Goal: Task Accomplishment & Management: Complete application form

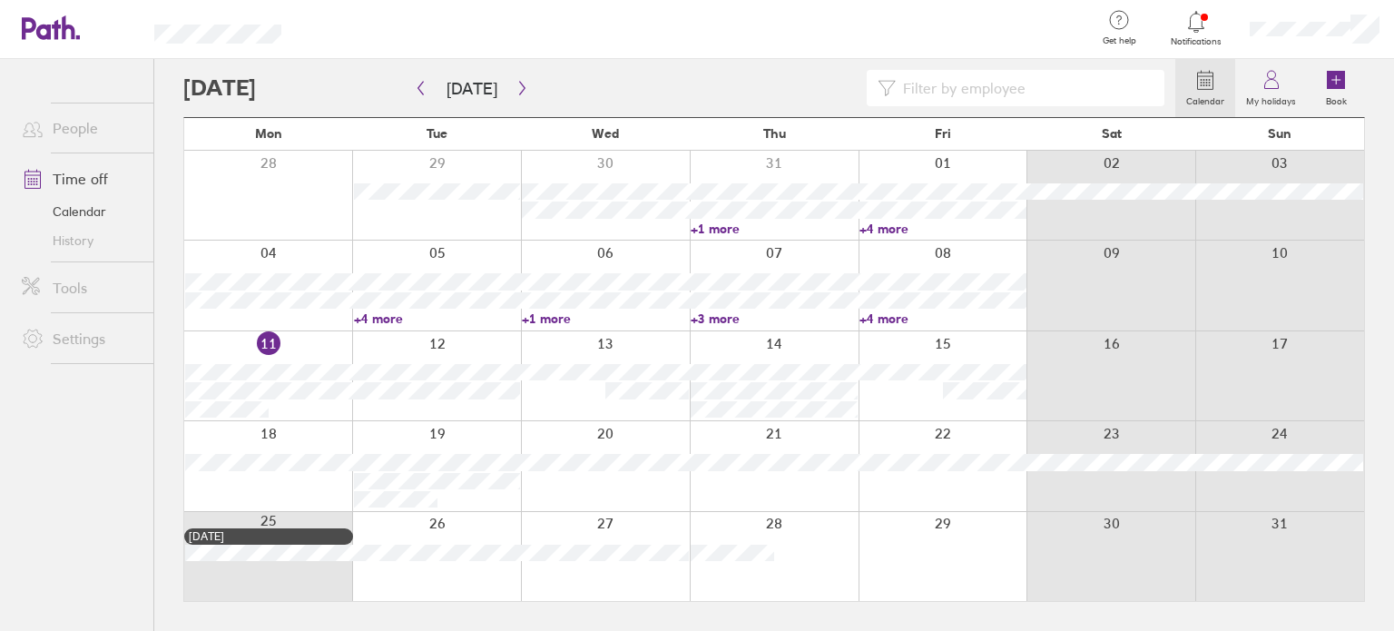
click at [588, 400] on div at bounding box center [605, 375] width 169 height 89
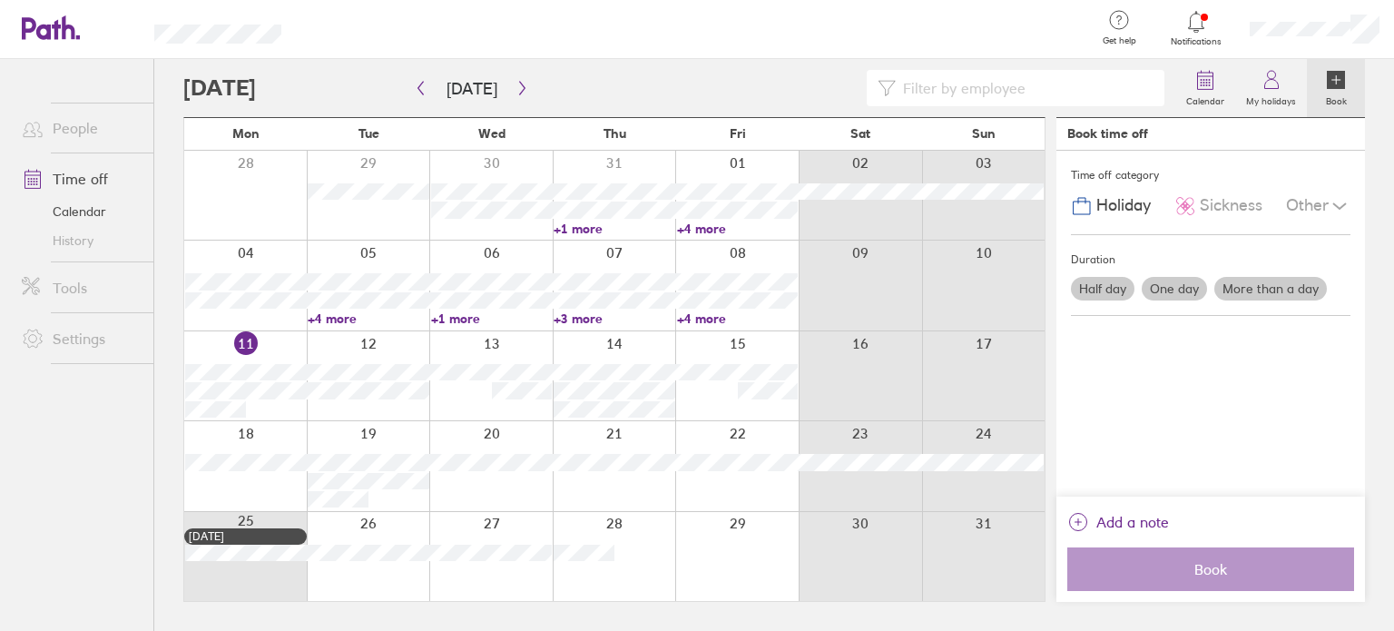
click at [1192, 293] on label "One day" at bounding box center [1174, 289] width 65 height 24
click at [0, 0] on input "One day" at bounding box center [0, 0] width 0 height 0
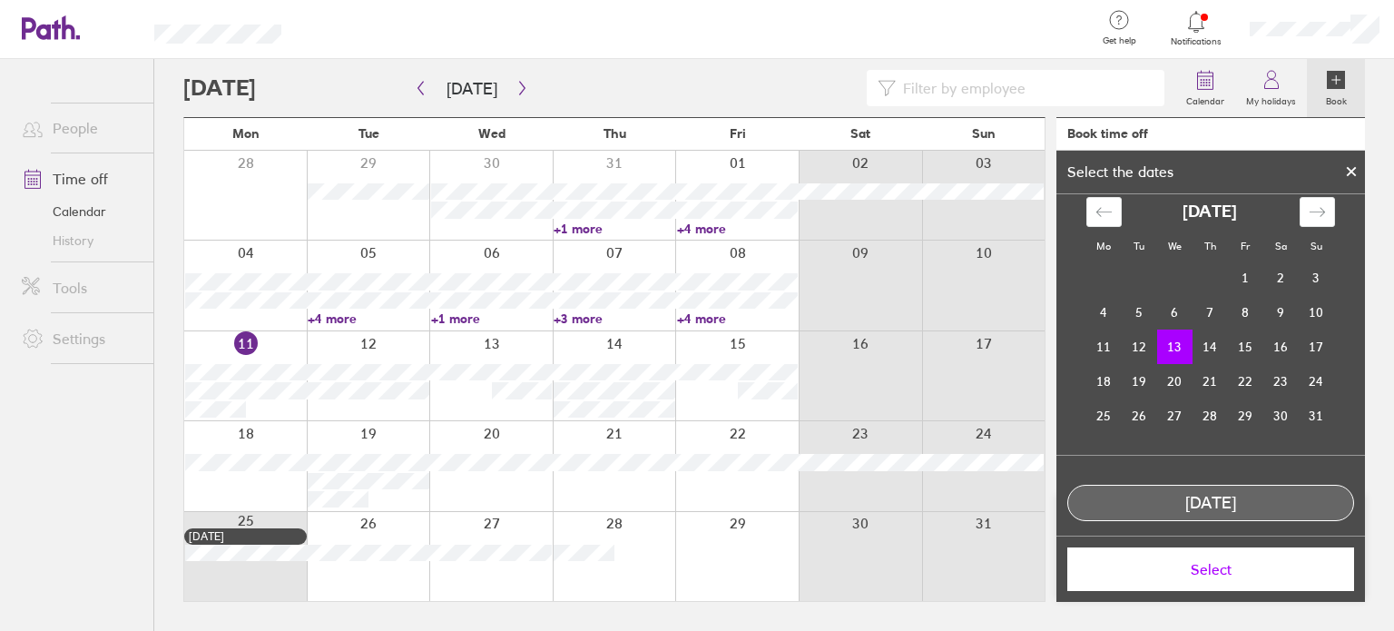
scroll to position [27, 0]
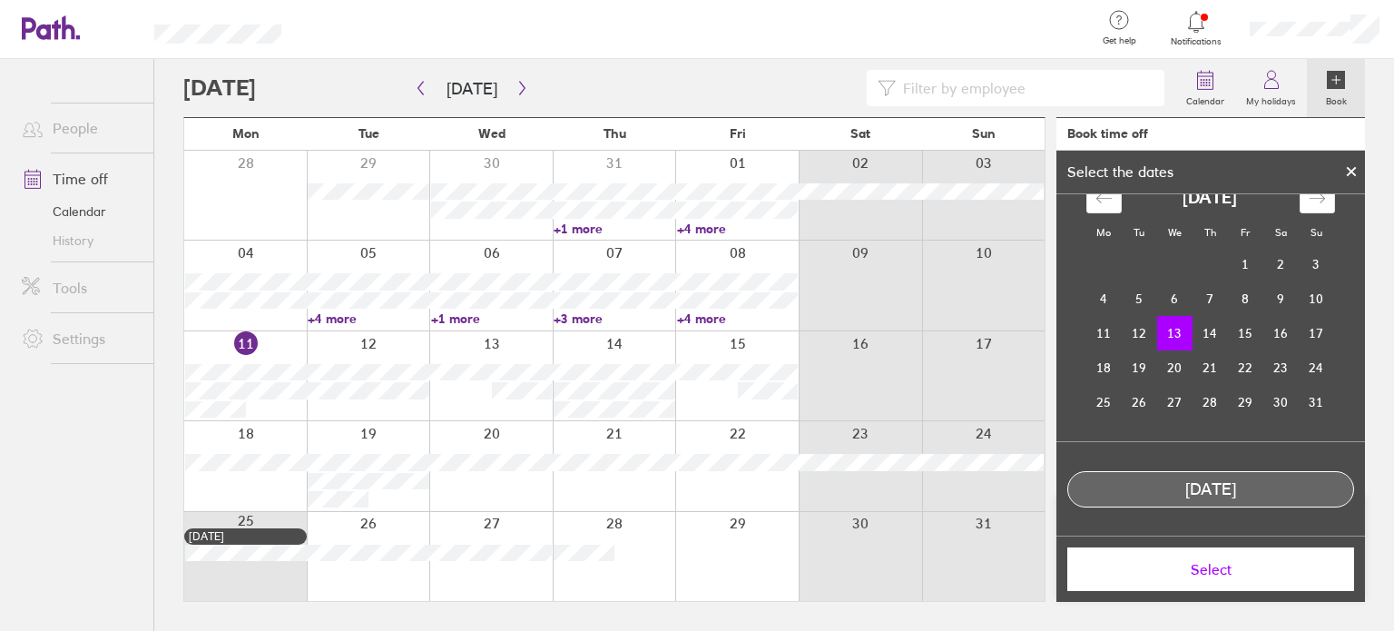
click at [1215, 564] on span "Select" at bounding box center [1210, 569] width 261 height 16
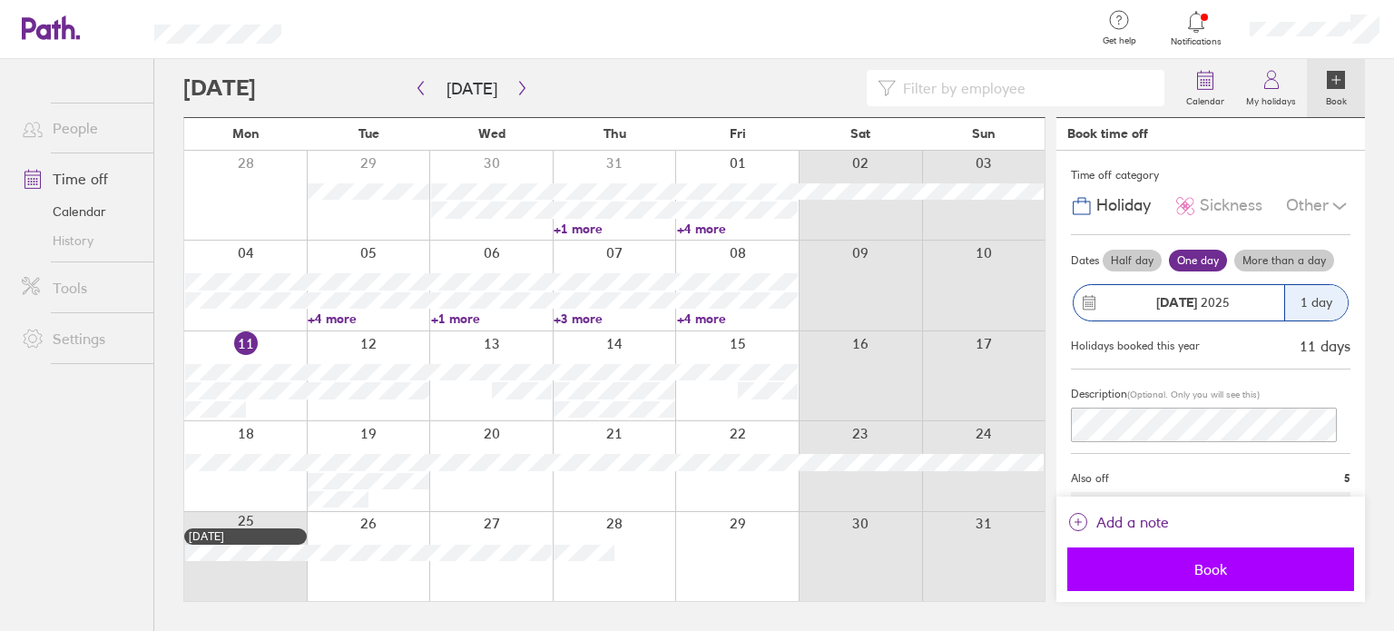
click at [1194, 579] on button "Book" at bounding box center [1210, 569] width 287 height 44
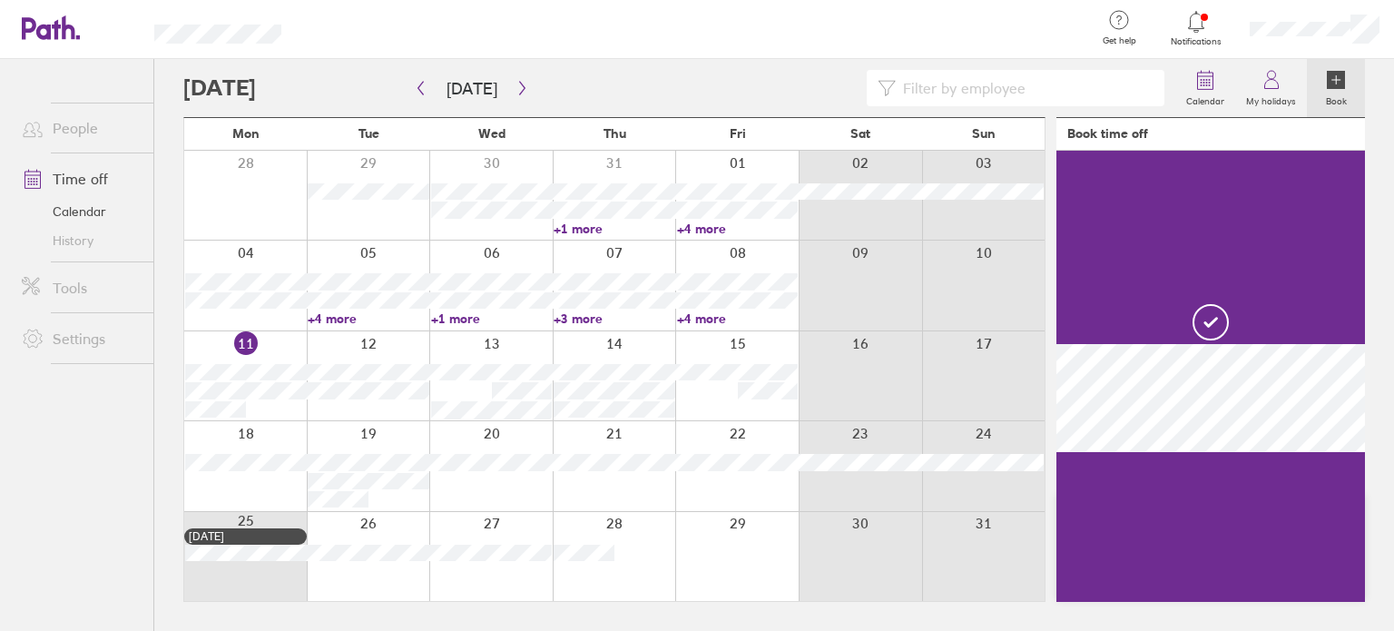
click at [653, 348] on div at bounding box center [614, 375] width 123 height 89
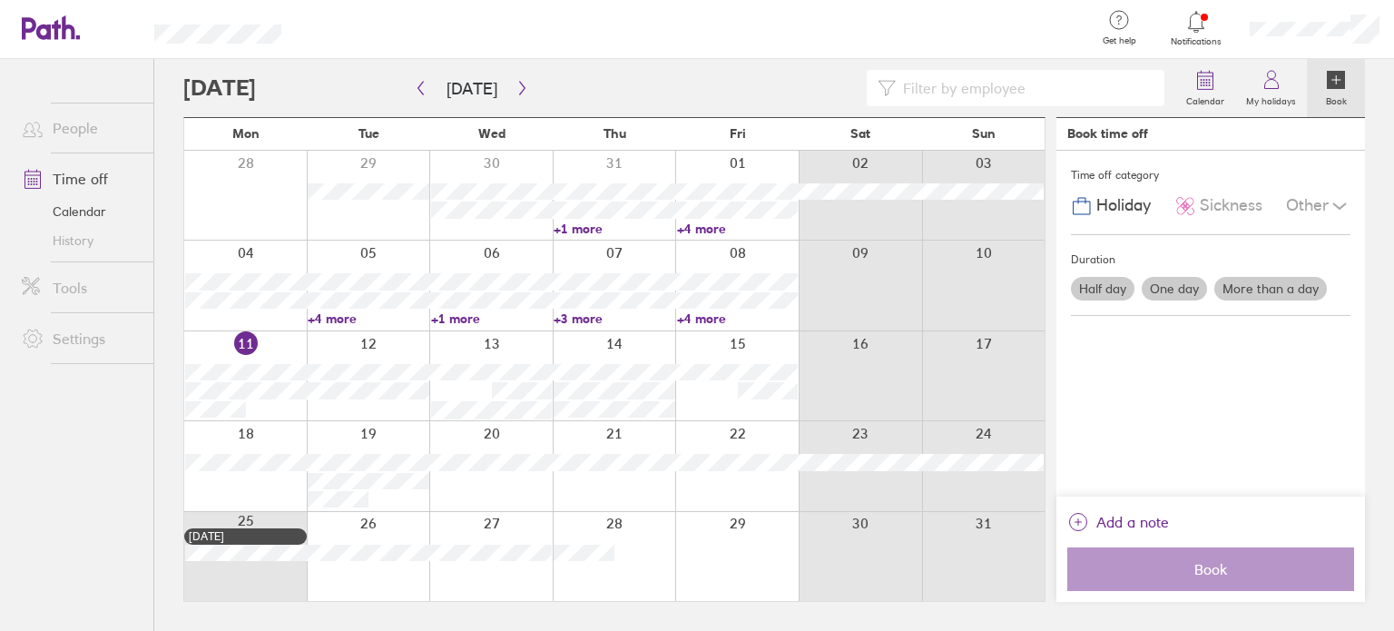
click at [1117, 290] on label "Half day" at bounding box center [1103, 289] width 64 height 24
click at [0, 0] on input "Half day" at bounding box center [0, 0] width 0 height 0
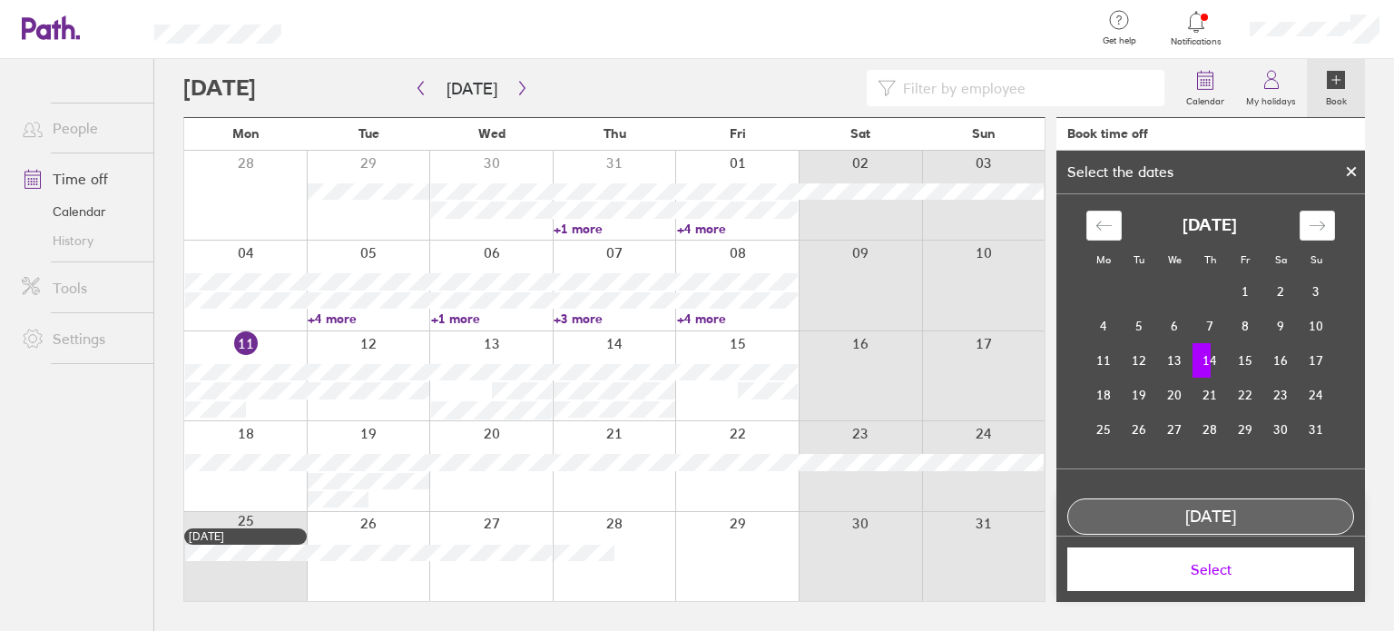
click at [1211, 356] on td "14" at bounding box center [1210, 360] width 35 height 34
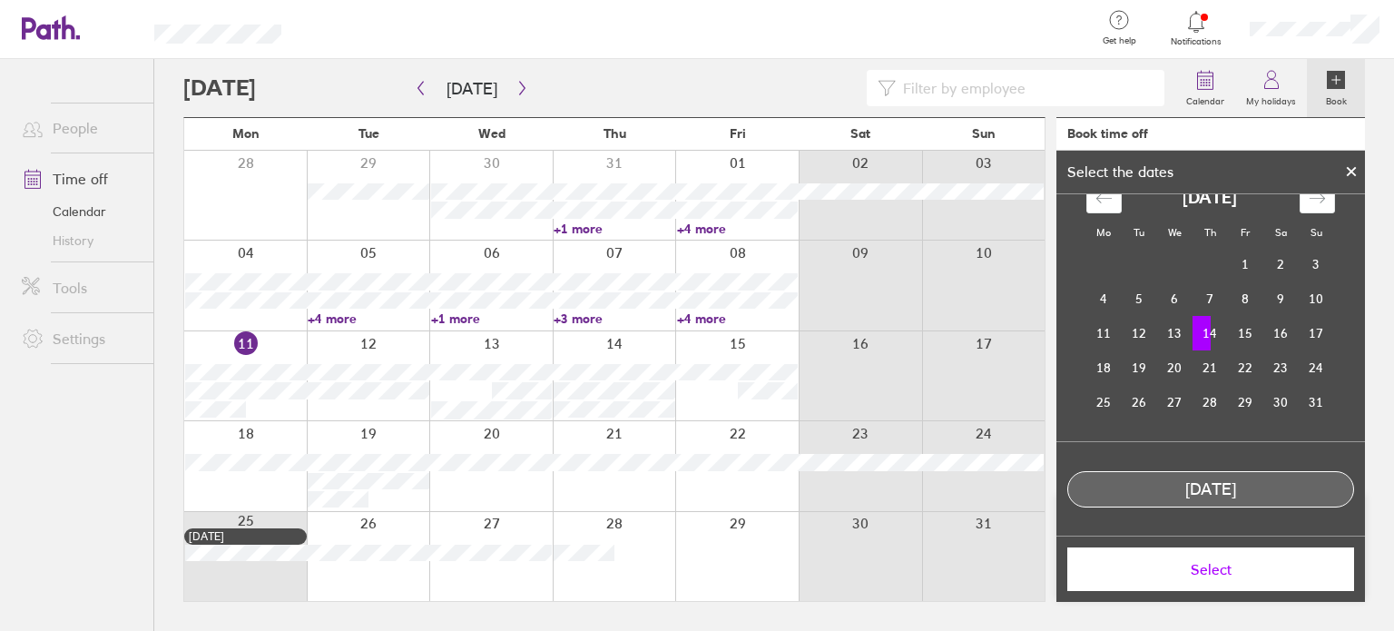
click at [1223, 569] on span "Select" at bounding box center [1210, 569] width 261 height 16
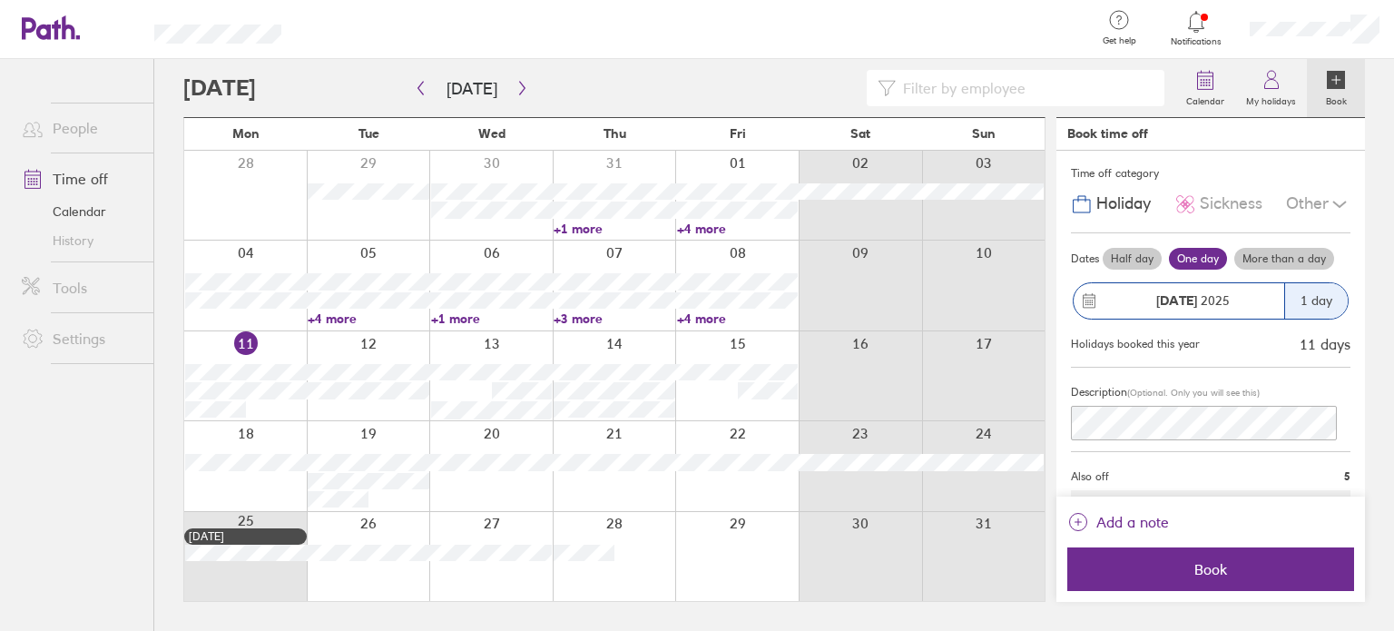
scroll to position [0, 0]
click at [1144, 262] on label "Half day" at bounding box center [1132, 261] width 59 height 22
click at [0, 0] on input "Half day" at bounding box center [0, 0] width 0 height 0
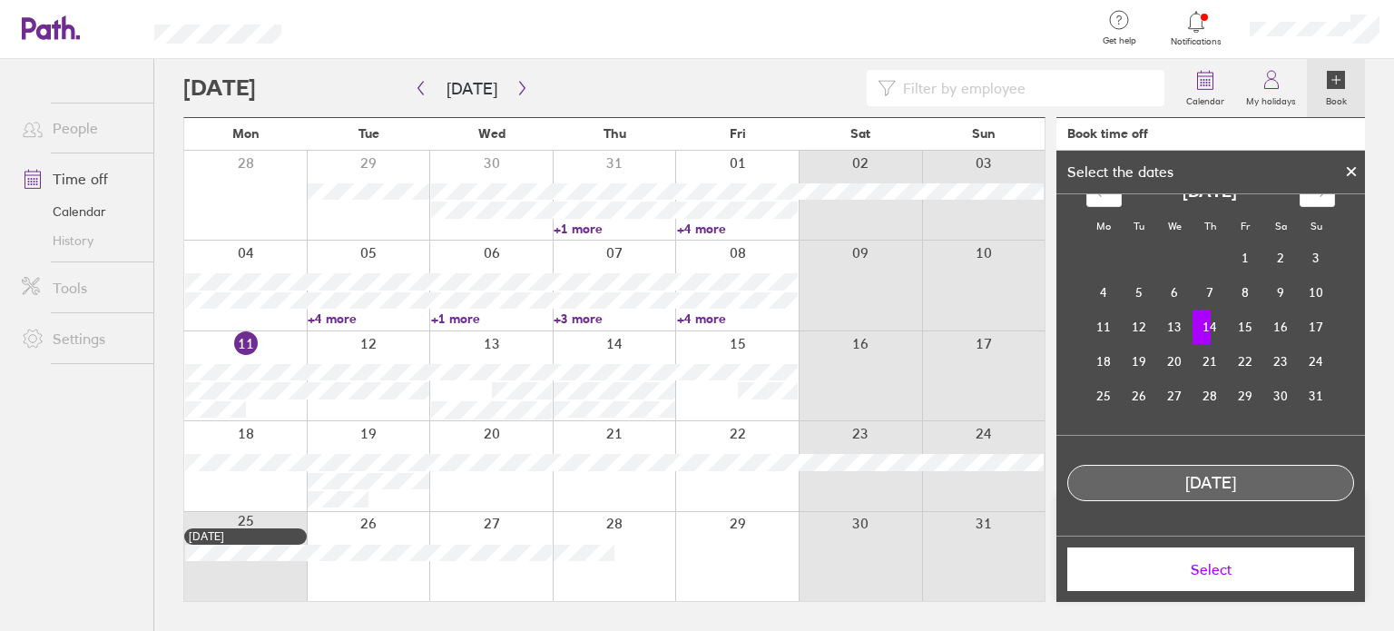
scroll to position [79, 0]
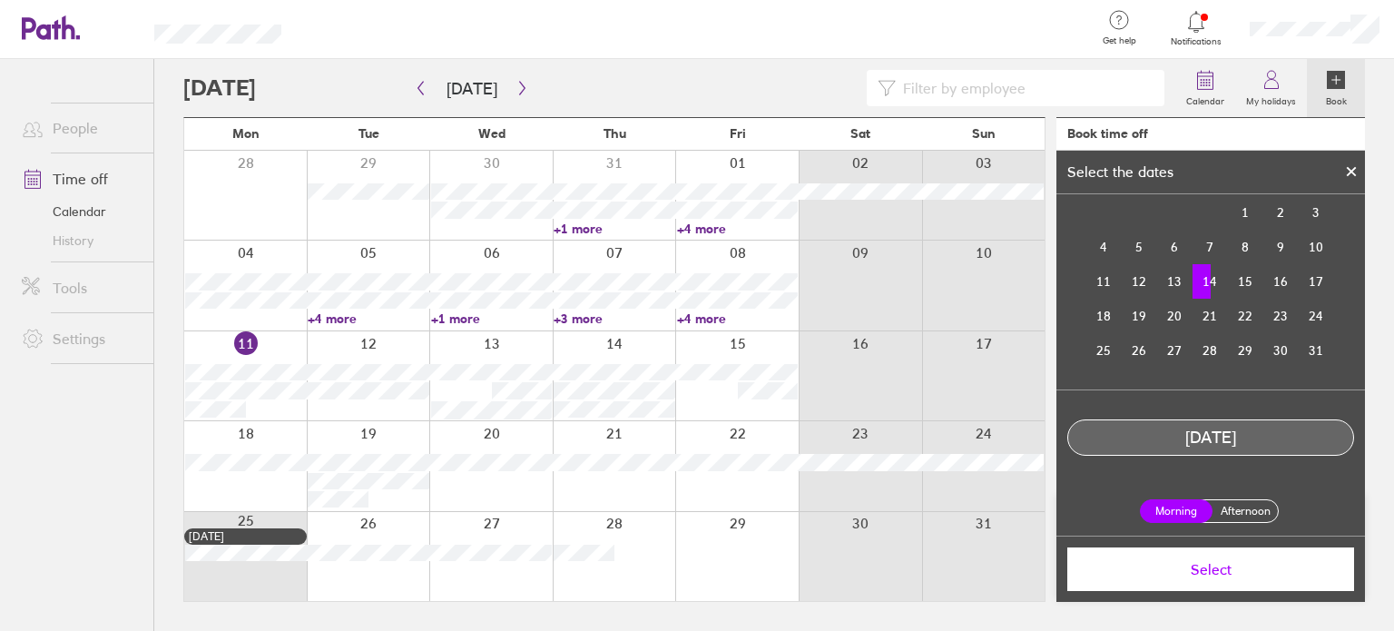
click at [1227, 506] on label "Afternoon" at bounding box center [1245, 511] width 73 height 22
click at [0, 0] on input "Afternoon" at bounding box center [0, 0] width 0 height 0
click at [1241, 569] on span "Select" at bounding box center [1210, 569] width 261 height 16
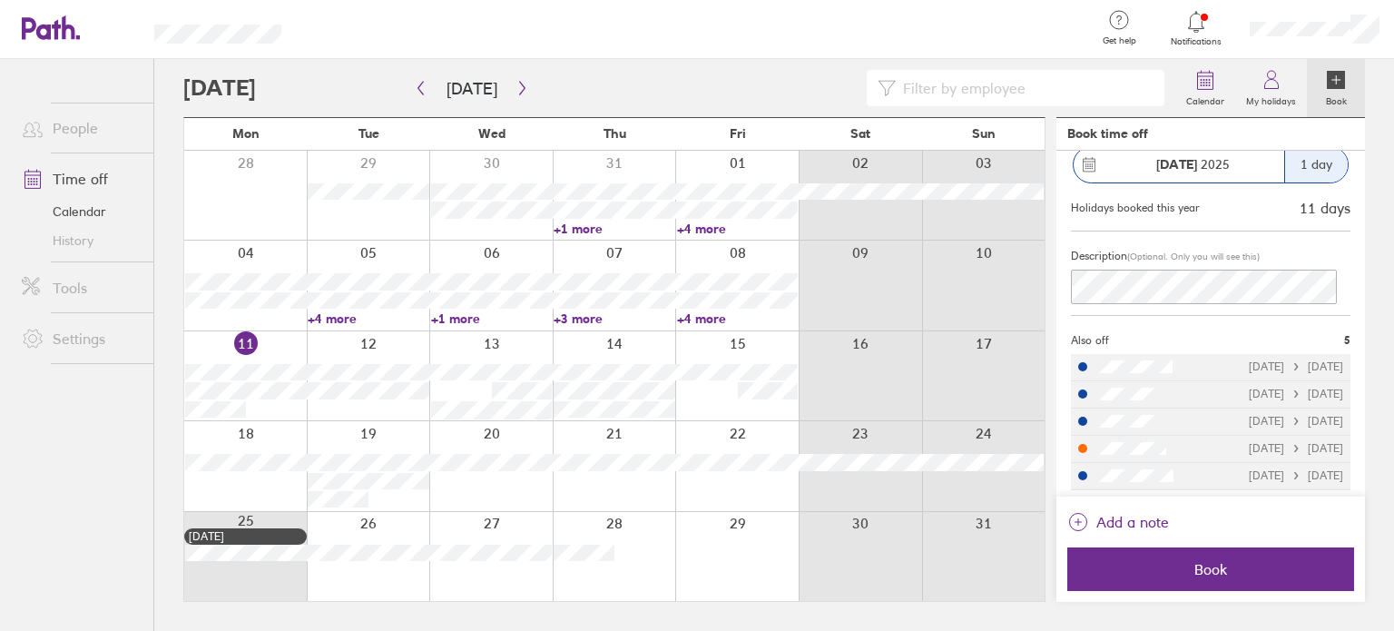
scroll to position [140, 0]
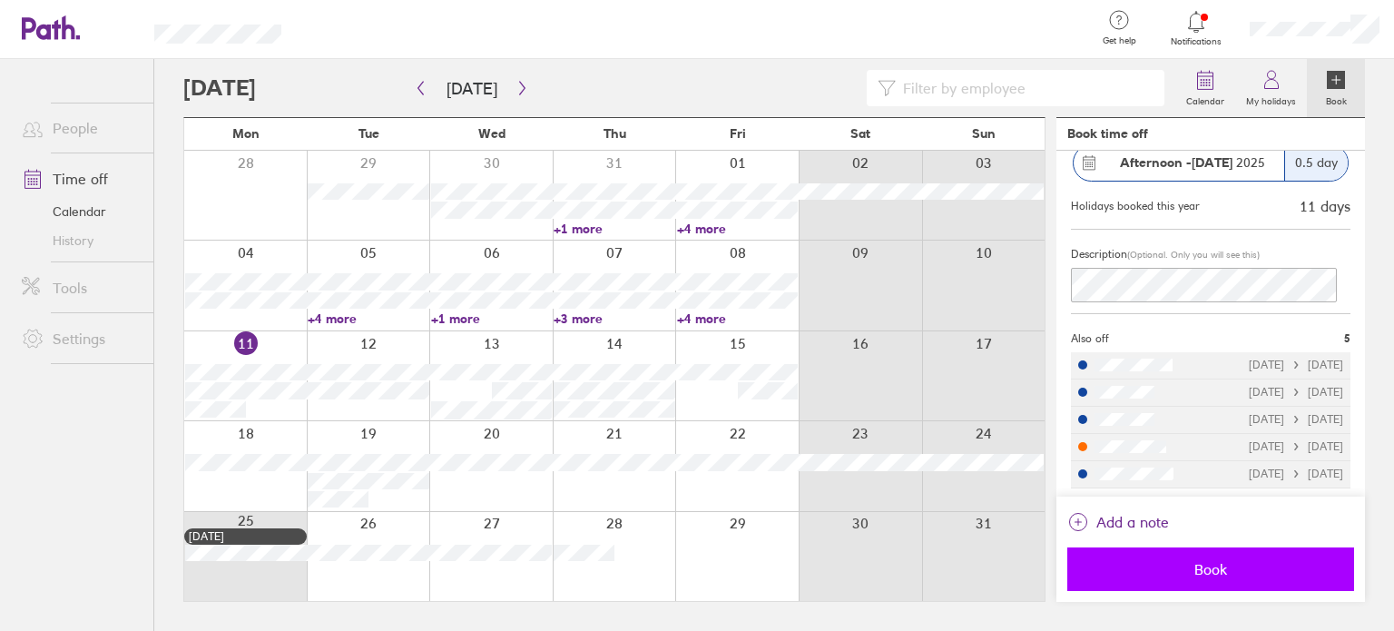
click at [1220, 564] on span "Book" at bounding box center [1210, 569] width 261 height 16
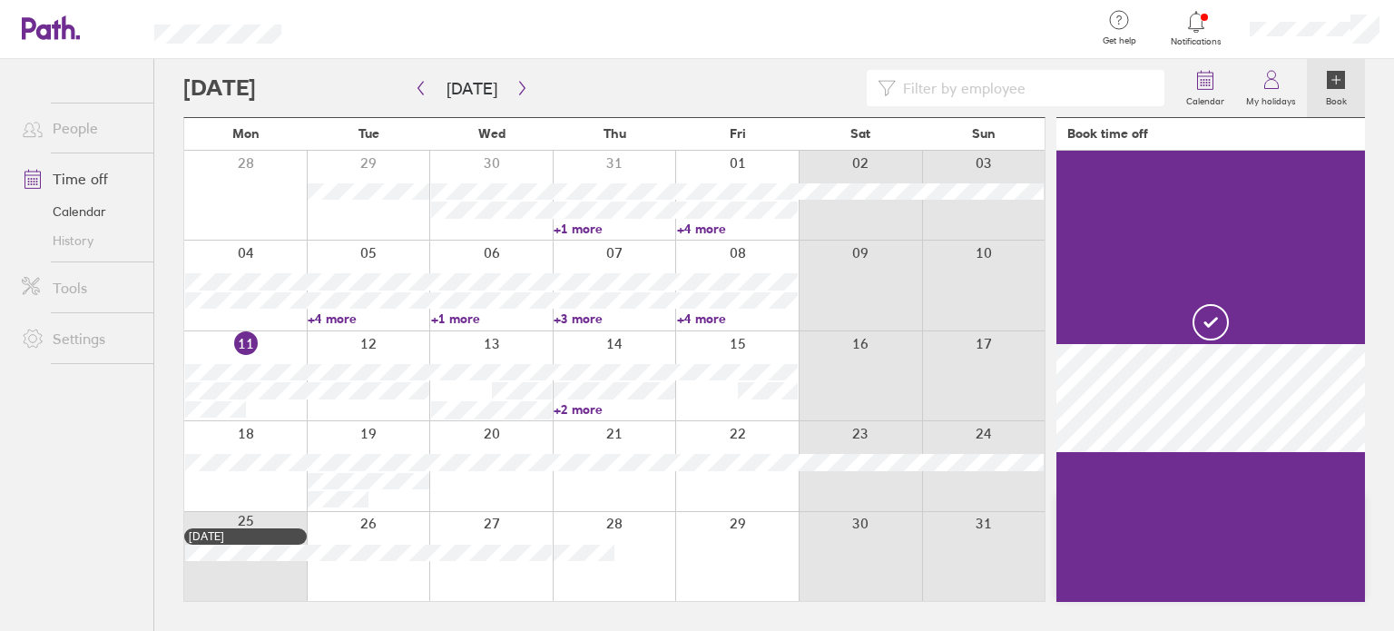
scroll to position [0, 0]
